Goal: Information Seeking & Learning: Find contact information

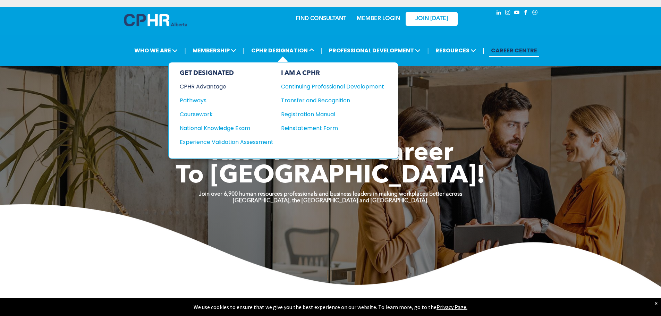
click at [202, 86] on div "CPHR Advantage" at bounding box center [222, 86] width 84 height 9
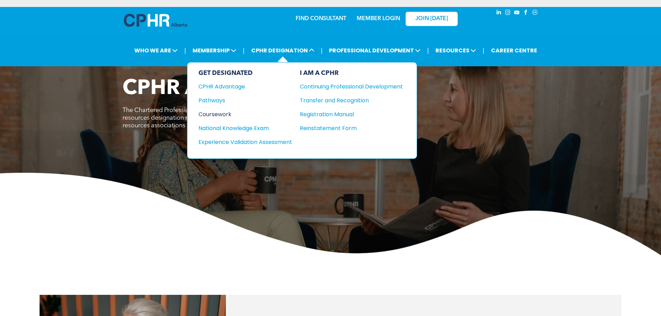
click at [211, 113] on div "Coursework" at bounding box center [241, 114] width 84 height 9
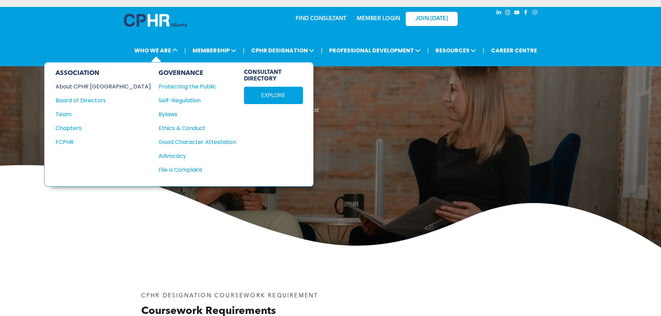
click at [88, 88] on div "About CPHR [GEOGRAPHIC_DATA]" at bounding box center [99, 86] width 86 height 9
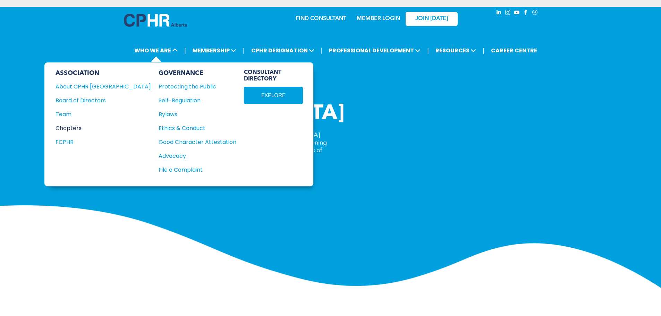
click at [69, 125] on div "Chapters" at bounding box center [99, 128] width 86 height 9
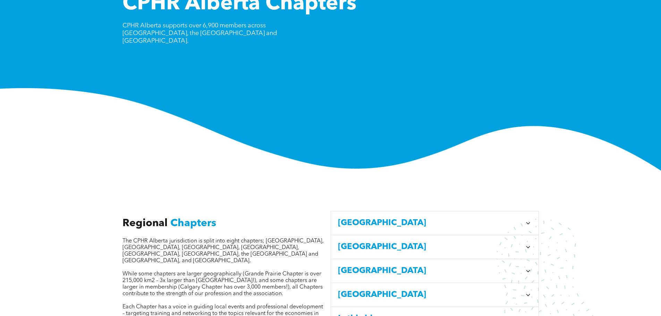
scroll to position [139, 0]
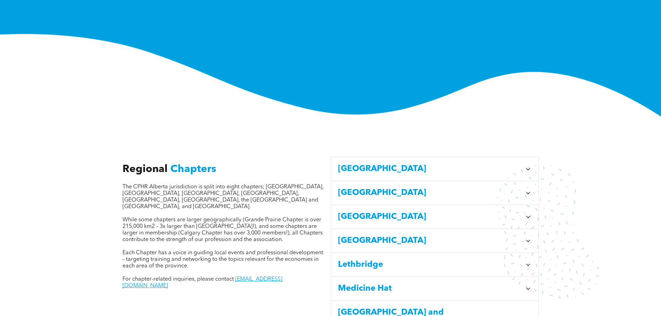
click at [342, 163] on span "[GEOGRAPHIC_DATA]" at bounding box center [430, 169] width 184 height 12
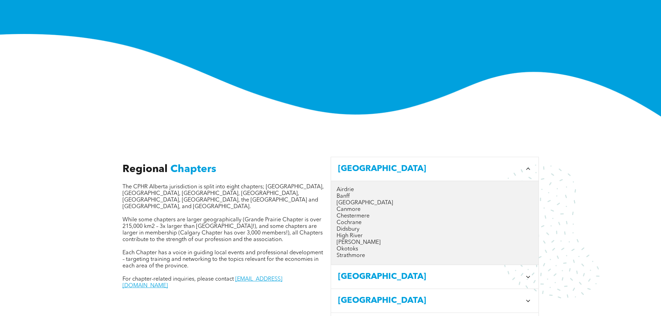
click at [343, 200] on p "Calgary" at bounding box center [435, 203] width 196 height 7
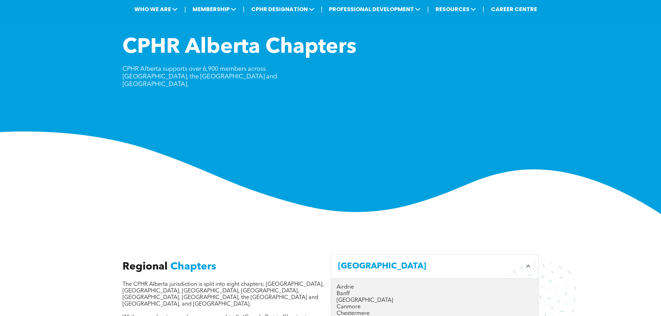
scroll to position [0, 0]
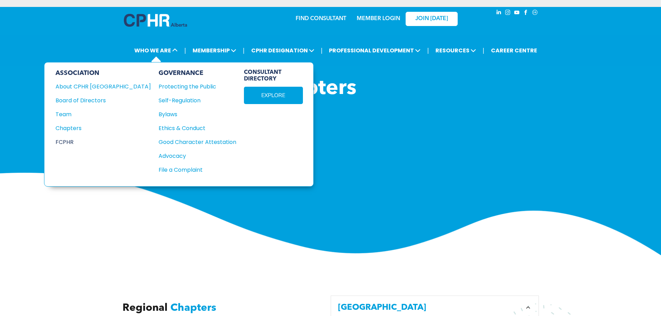
click at [69, 143] on div "FCPHR" at bounding box center [99, 142] width 86 height 9
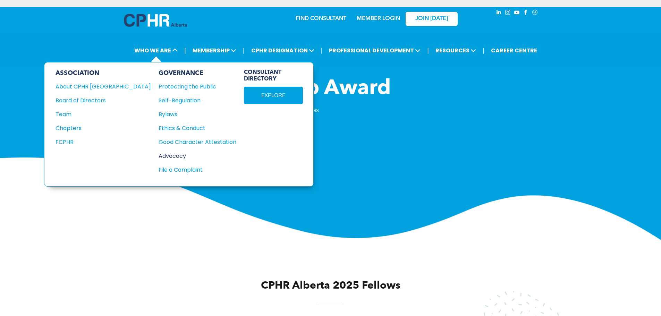
click at [159, 157] on div "Advocacy" at bounding box center [194, 156] width 70 height 9
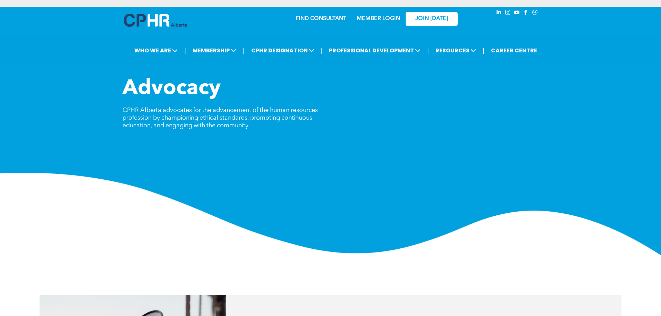
click at [375, 18] on link "MEMBER LOGIN" at bounding box center [378, 19] width 43 height 6
click at [322, 18] on link "FIND CONSULTANT" at bounding box center [321, 19] width 51 height 6
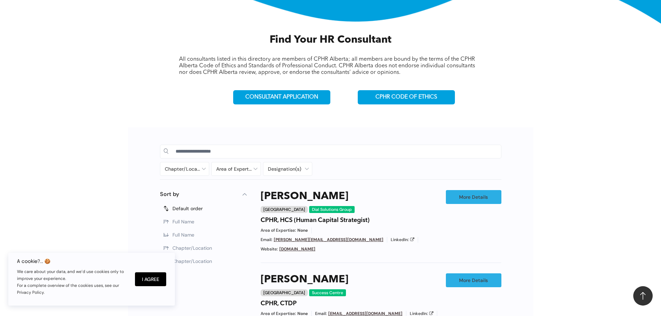
scroll to position [243, 0]
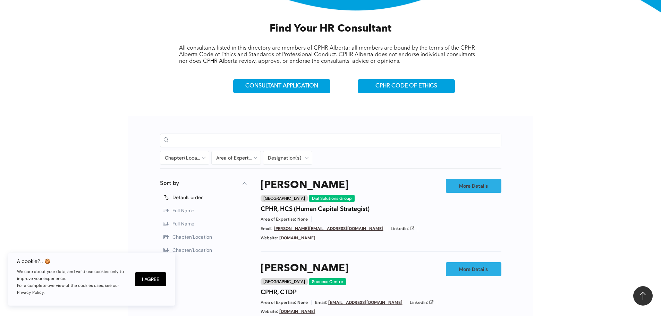
click at [249, 138] on input at bounding box center [337, 140] width 322 height 10
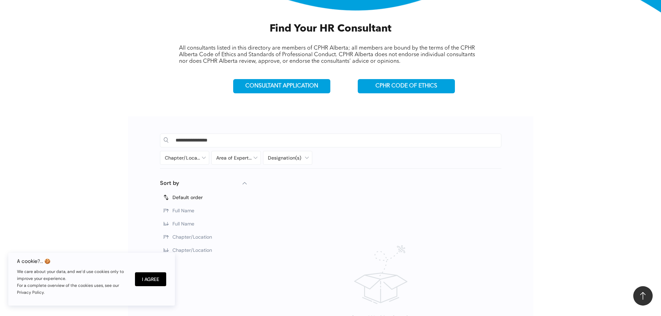
click at [243, 140] on input "**********" at bounding box center [337, 140] width 322 height 10
type input "*"
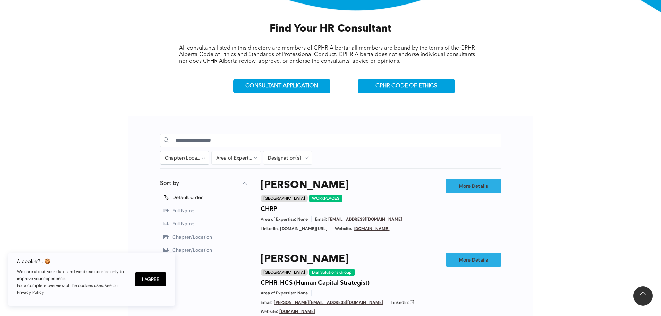
click at [199, 155] on div at bounding box center [184, 157] width 49 height 13
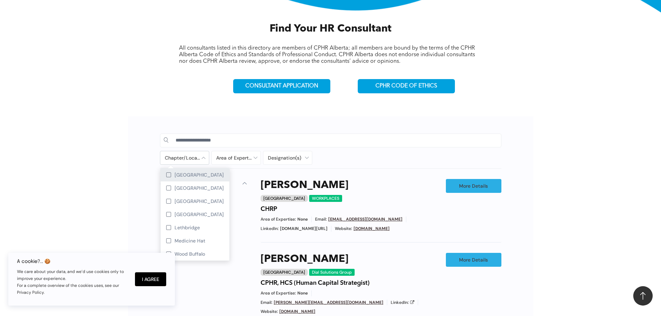
click at [186, 174] on span "Calgary" at bounding box center [199, 175] width 49 height 6
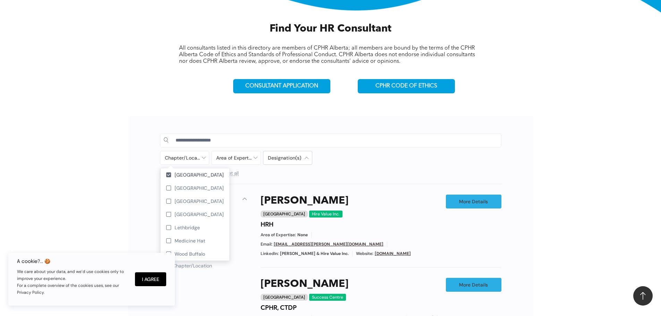
click at [309, 155] on div at bounding box center [287, 157] width 49 height 13
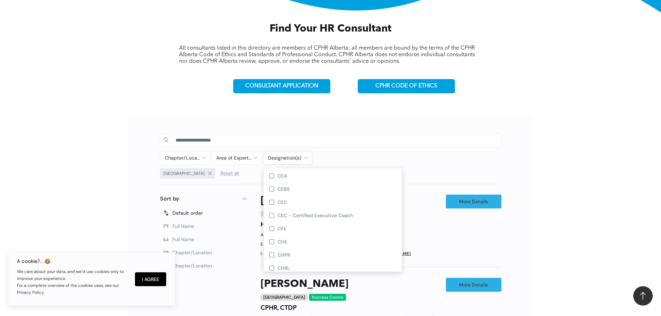
scroll to position [486, 0]
click at [273, 242] on div "CHPR" at bounding box center [333, 242] width 138 height 13
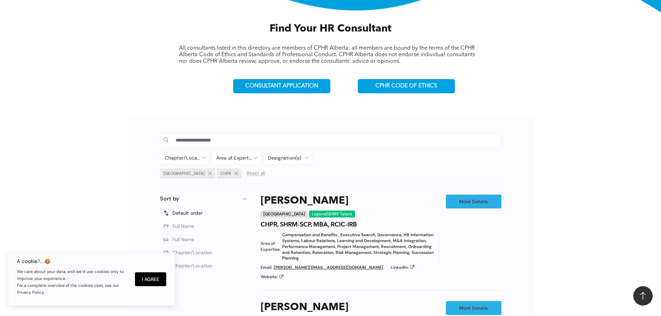
click at [408, 152] on div "Chapter/Location Calgary Central Alberta Edmonton Grande Prairie Lethbridge Med…" at bounding box center [288, 158] width 256 height 14
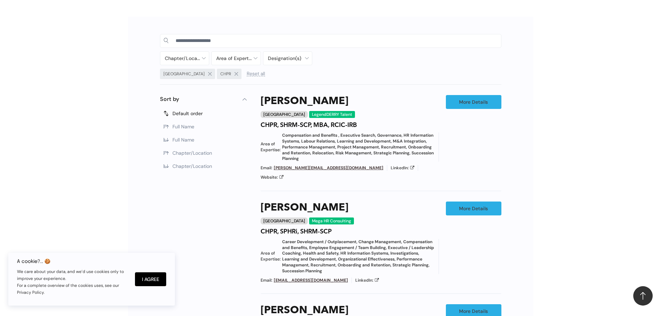
scroll to position [312, 0]
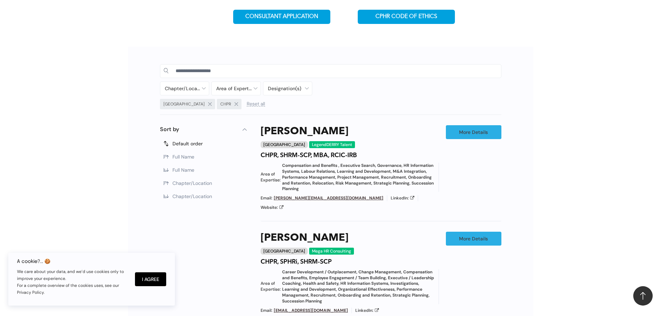
click at [235, 102] on span at bounding box center [236, 103] width 3 height 3
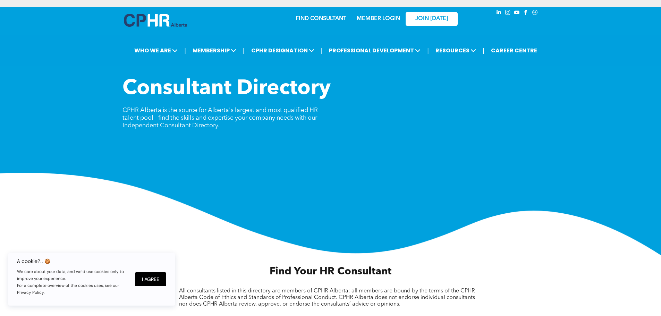
click at [373, 16] on link "MEMBER LOGIN" at bounding box center [378, 19] width 43 height 6
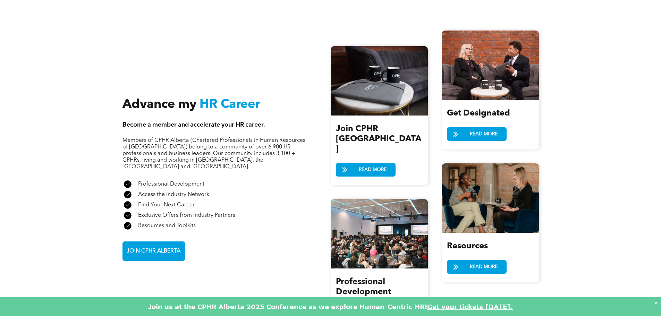
scroll to position [684, 0]
